Goal: Use online tool/utility: Utilize a website feature to perform a specific function

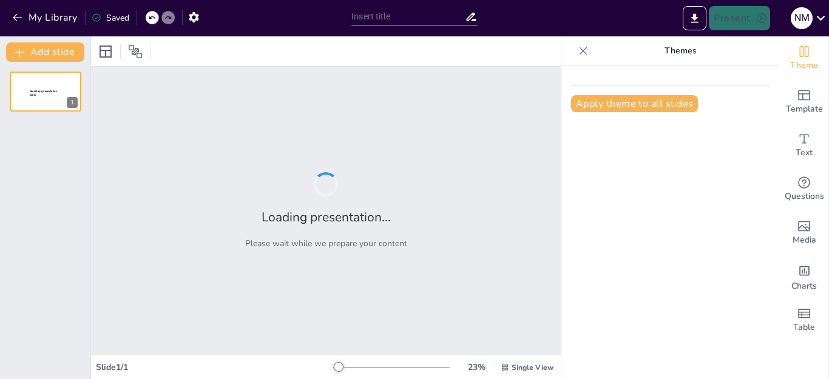
type input "Cambio Climático: Causas y Consecuencias Globales"
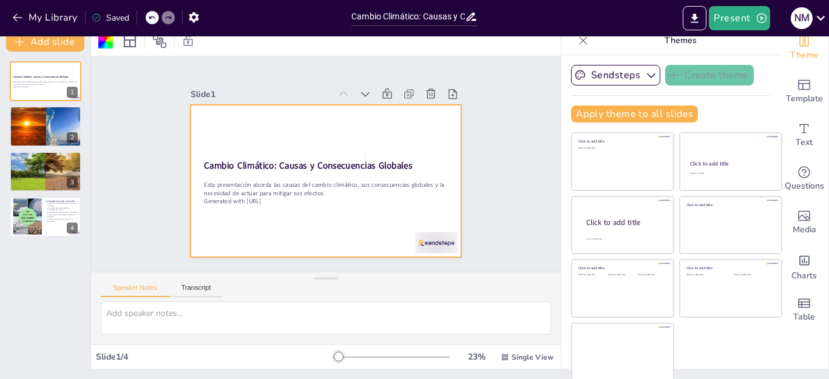
scroll to position [12, 0]
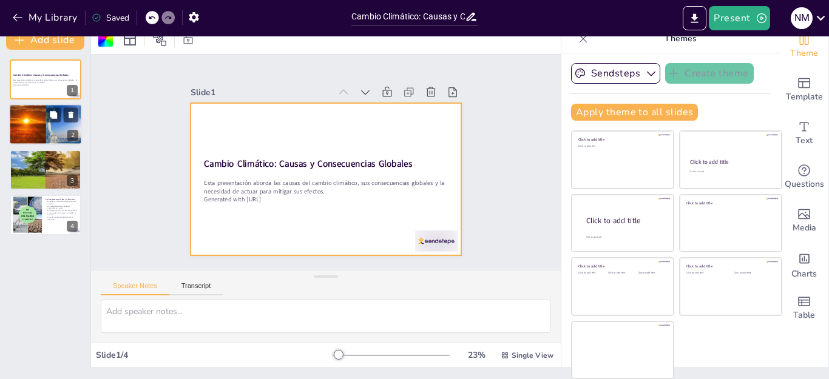
click at [40, 114] on div at bounding box center [45, 125] width 73 height 43
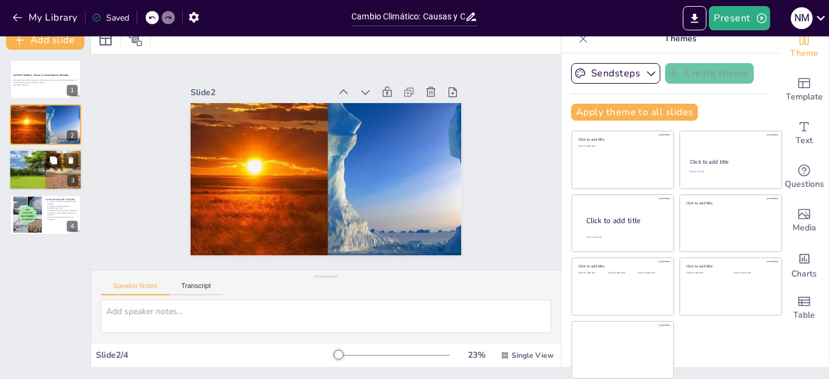
click at [50, 183] on div at bounding box center [45, 170] width 73 height 55
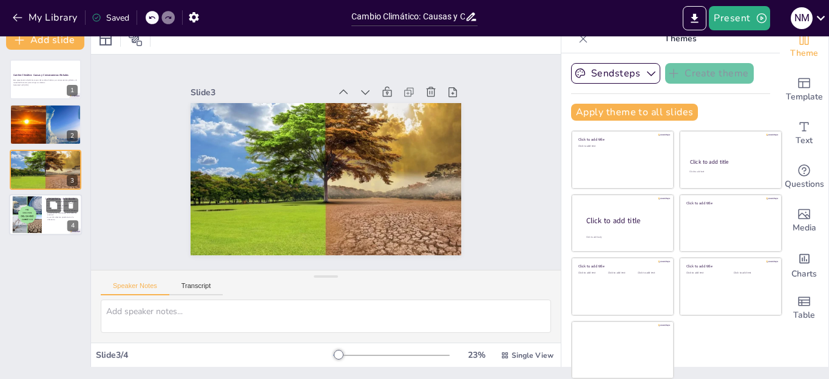
click at [40, 211] on div at bounding box center [26, 215] width 55 height 37
type textarea "Actuar es esencial para enfrentar el cambio climático. Sin medidas adecuadas, l…"
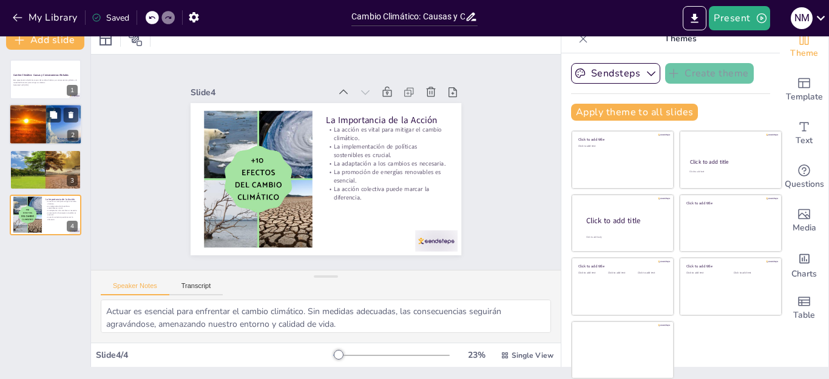
click at [55, 131] on div at bounding box center [45, 125] width 73 height 43
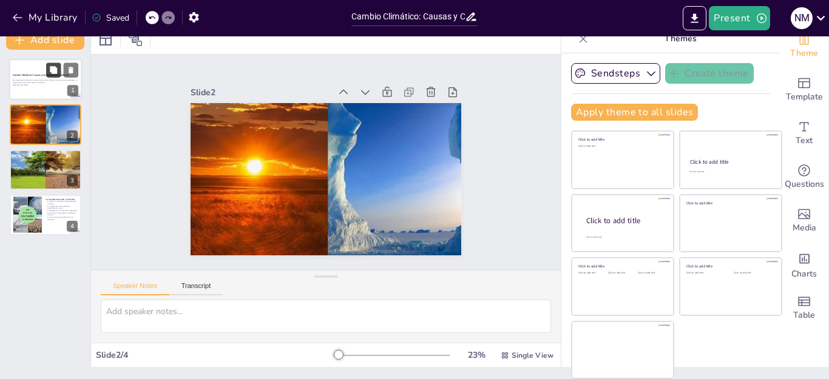
click at [54, 73] on icon at bounding box center [53, 69] width 7 height 7
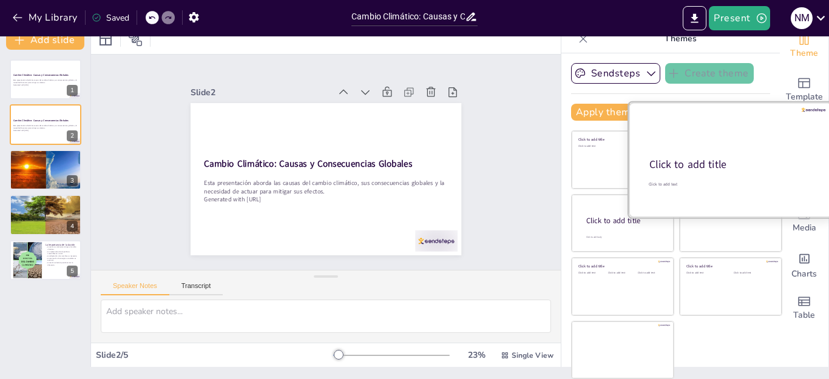
scroll to position [0, 0]
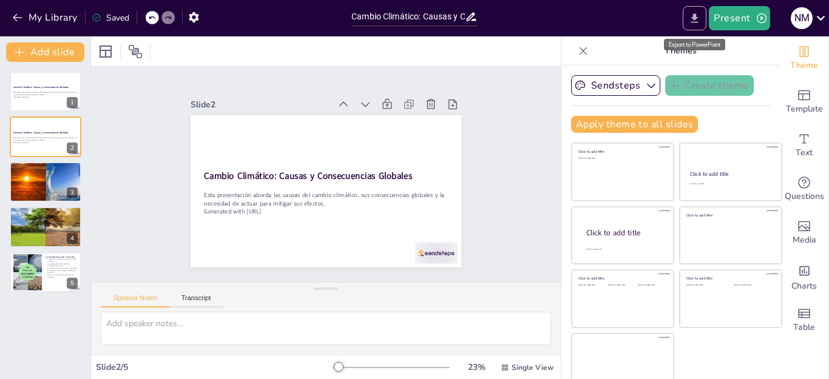
click at [693, 17] on icon "Export to PowerPoint" at bounding box center [695, 18] width 13 height 13
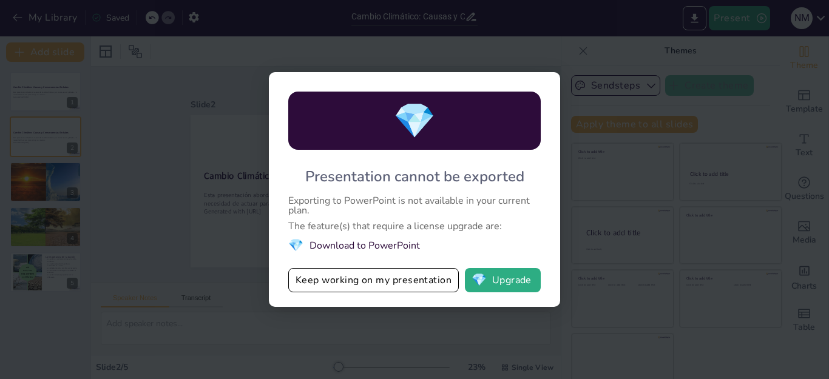
click at [567, 145] on div "💎 Presentation cannot be exported Exporting to PowerPoint is not available in y…" at bounding box center [414, 189] width 829 height 379
click at [515, 280] on button "💎 Upgrade" at bounding box center [503, 280] width 76 height 24
